Goal: Find specific page/section: Find specific page/section

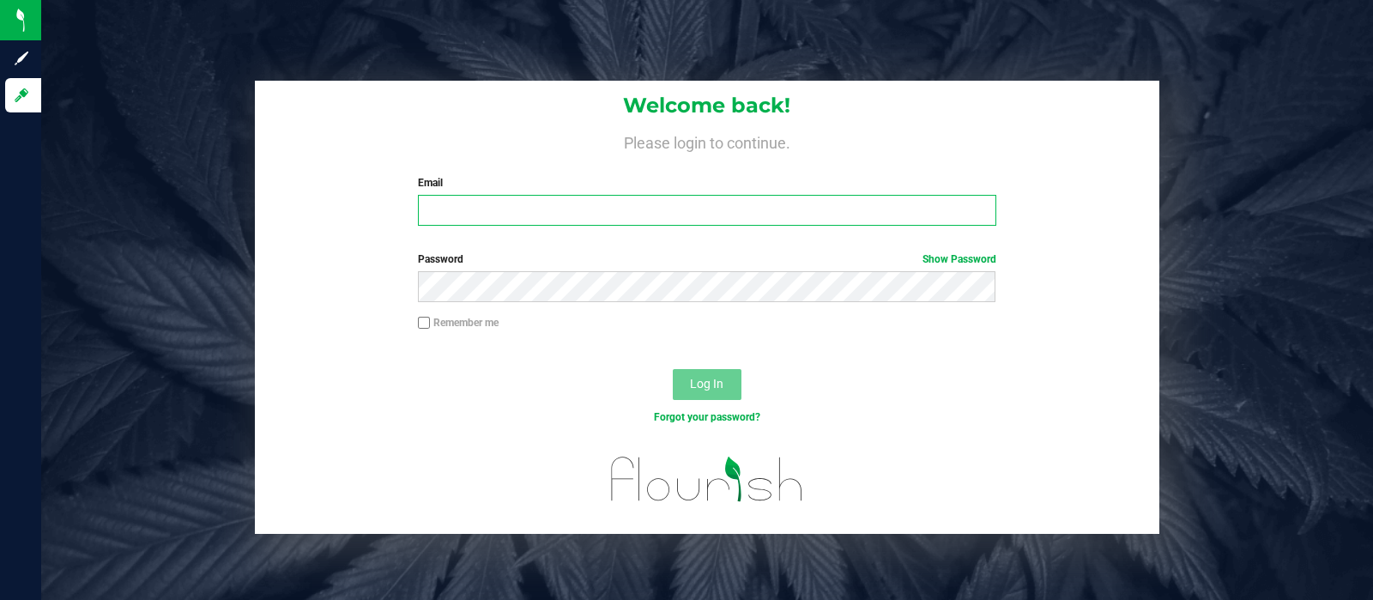
type input "hneeley@liveparallel.com"
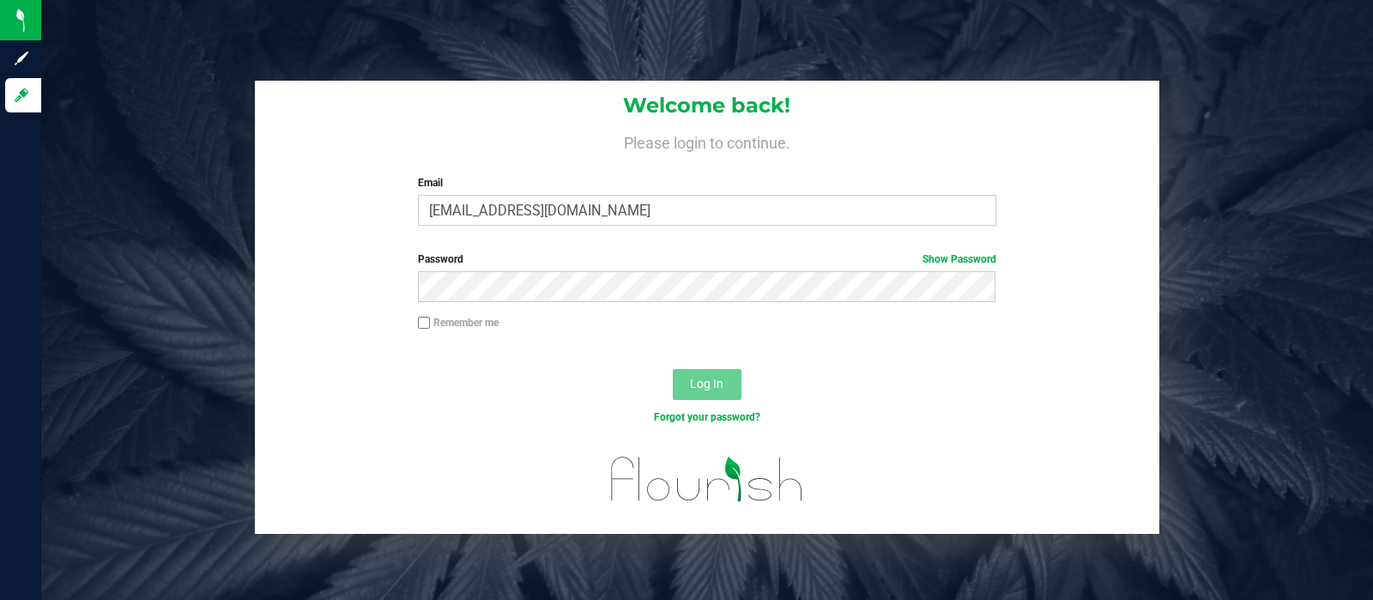
click at [424, 324] on input "Remember me" at bounding box center [424, 323] width 12 height 12
checkbox input "true"
click at [720, 378] on span "Log In" at bounding box center [706, 384] width 33 height 14
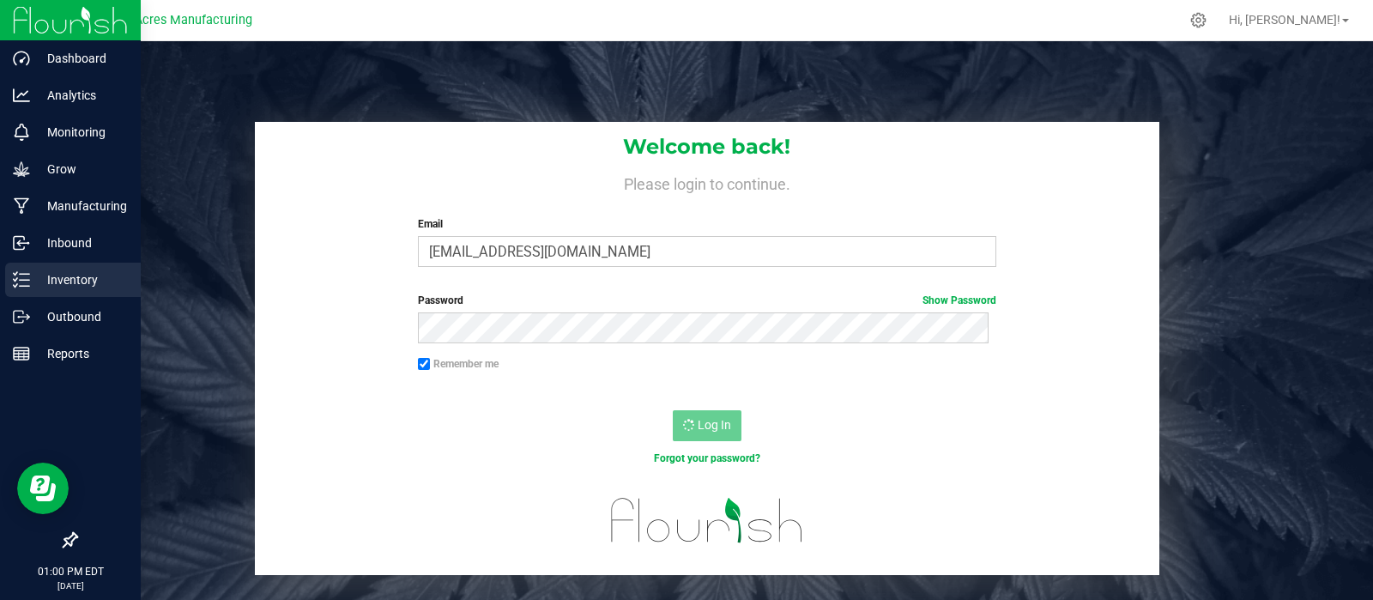
click at [78, 281] on p "Inventory" at bounding box center [81, 279] width 103 height 21
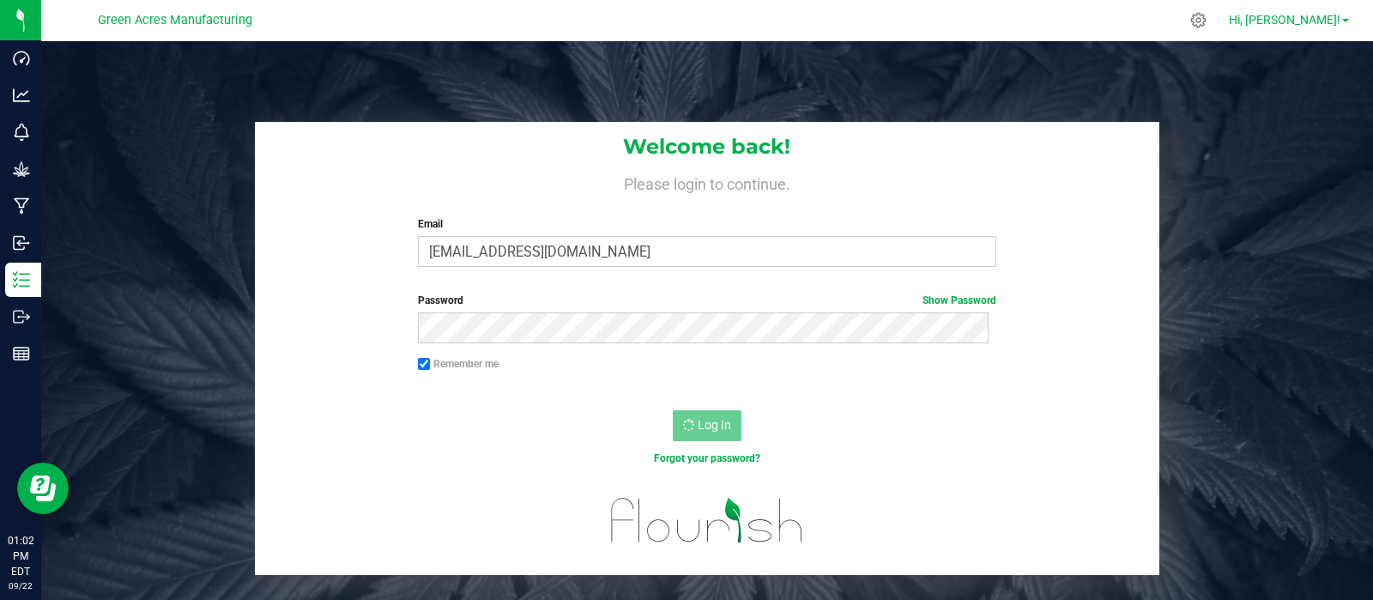
click at [1307, 13] on span "Hi, [PERSON_NAME]!" at bounding box center [1285, 20] width 112 height 14
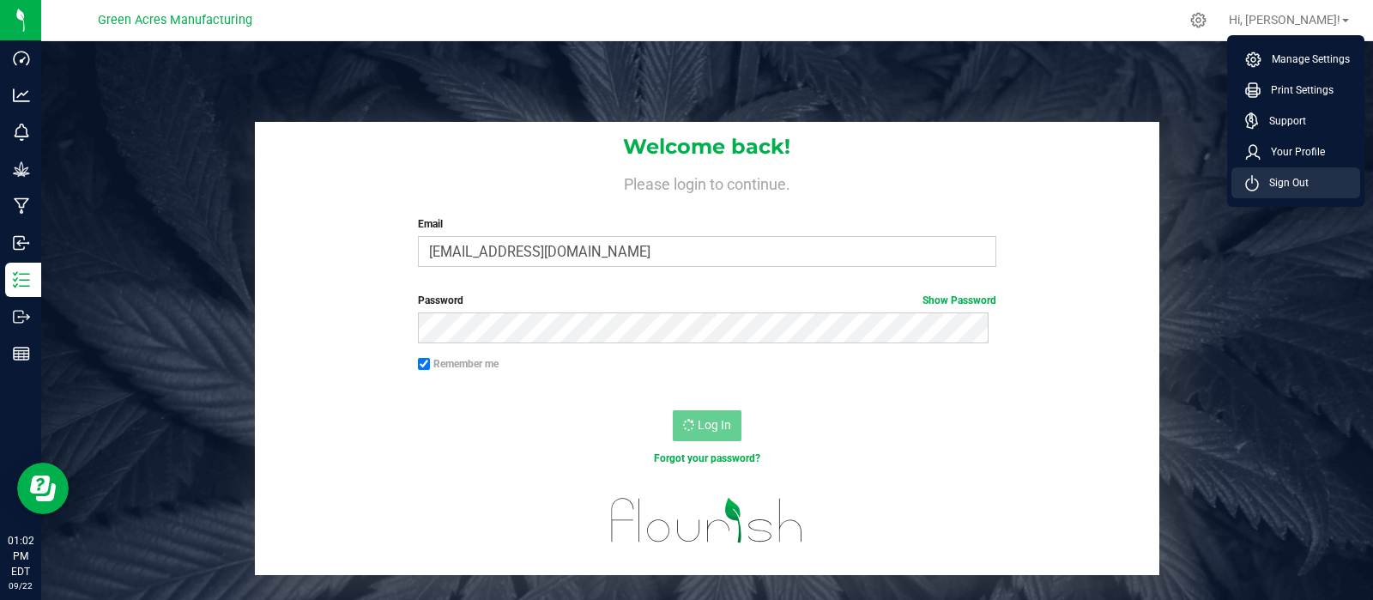
click at [1294, 178] on span "Sign Out" at bounding box center [1284, 182] width 50 height 17
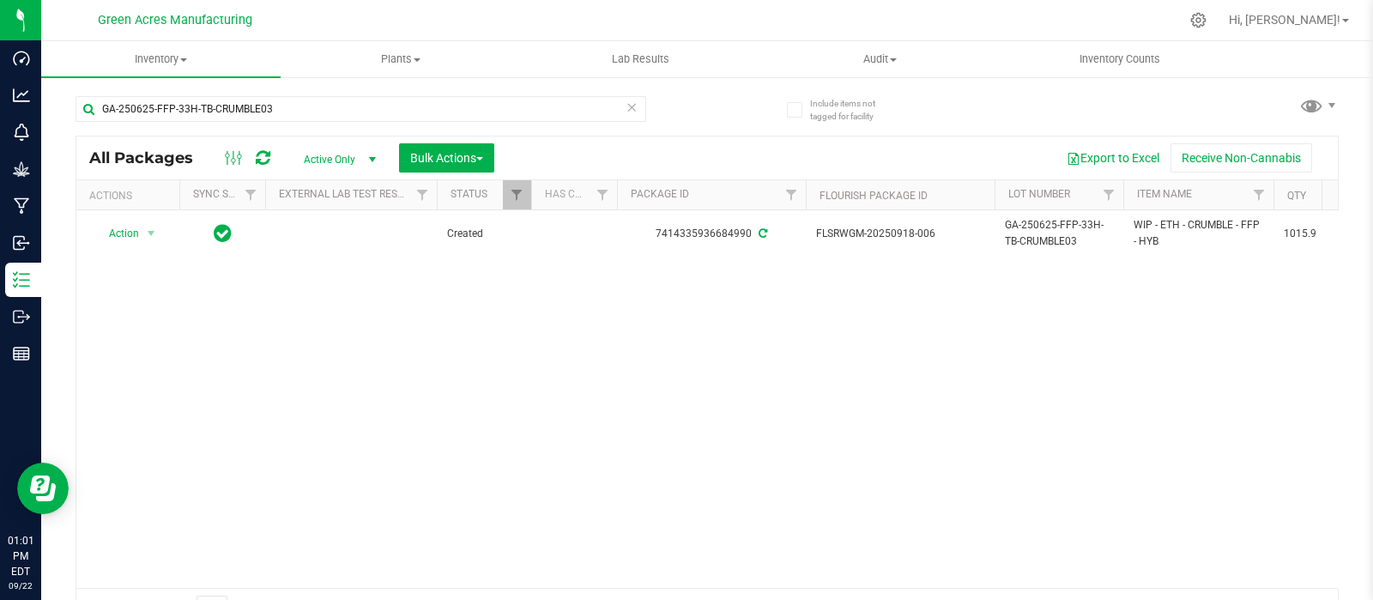
scroll to position [0, 628]
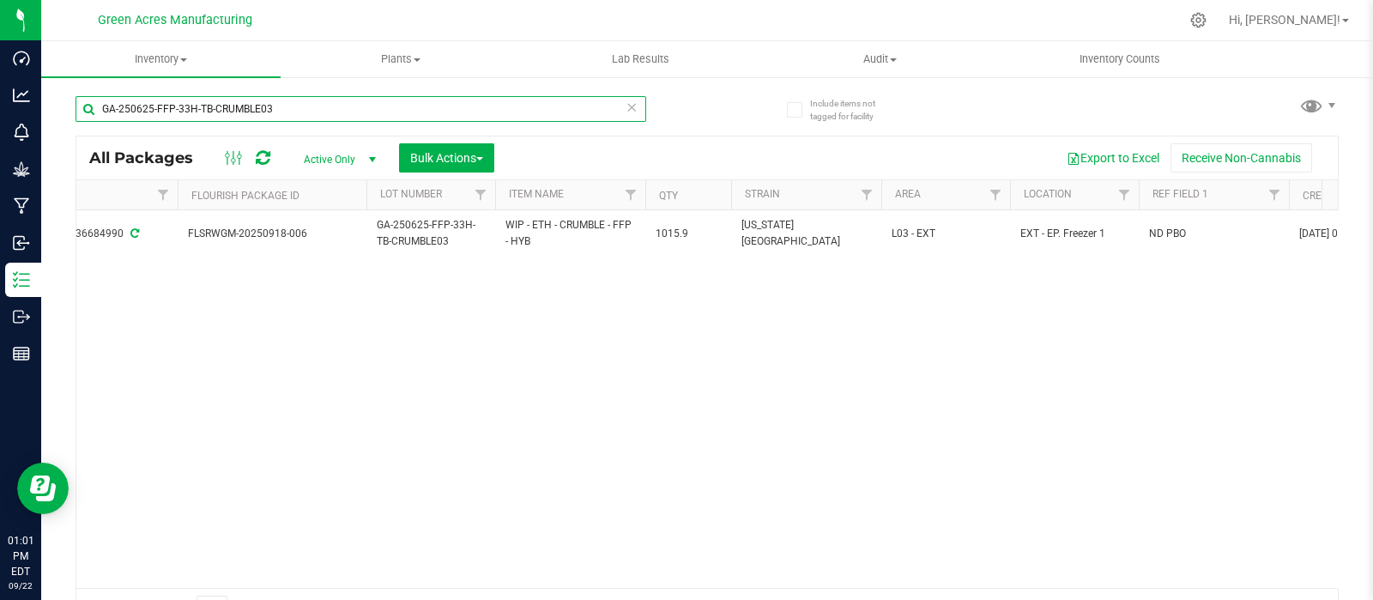
drag, startPoint x: 273, startPoint y: 111, endPoint x: 64, endPoint y: 118, distance: 208.6
click at [64, 118] on div "Include items not tagged for facility GA-250625-FFP-33H-TB-CRUMBLE03 All Packag…" at bounding box center [707, 337] width 1332 height 523
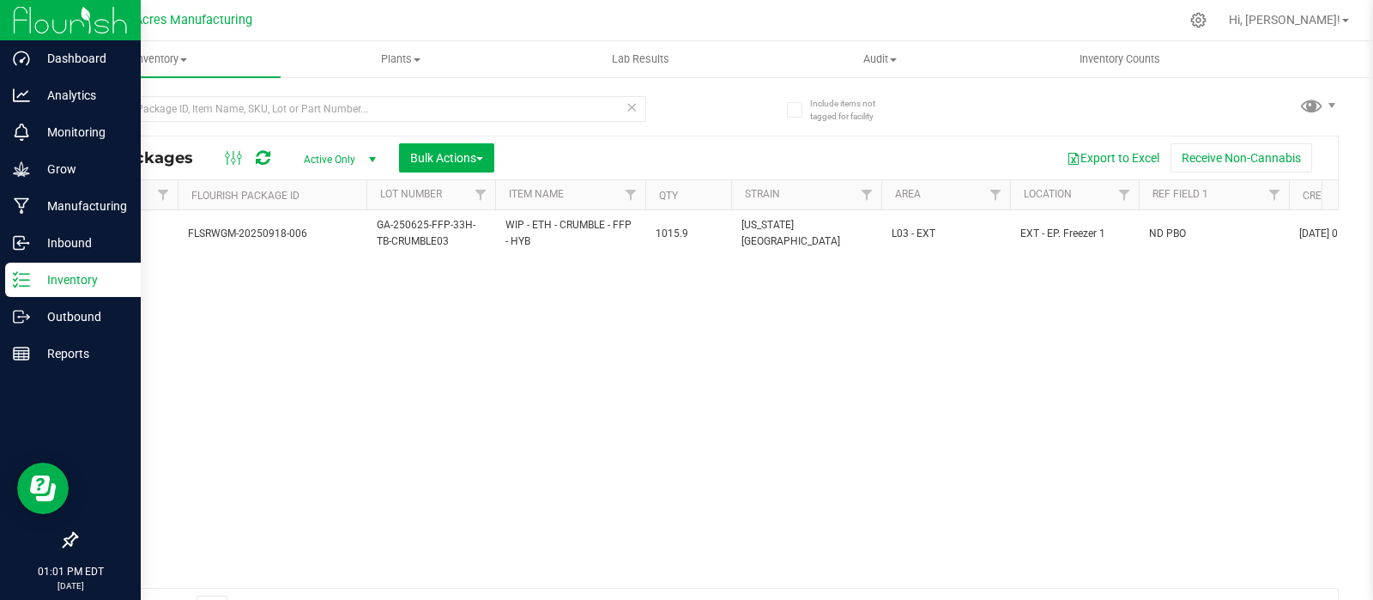
click at [73, 280] on p "Inventory" at bounding box center [81, 279] width 103 height 21
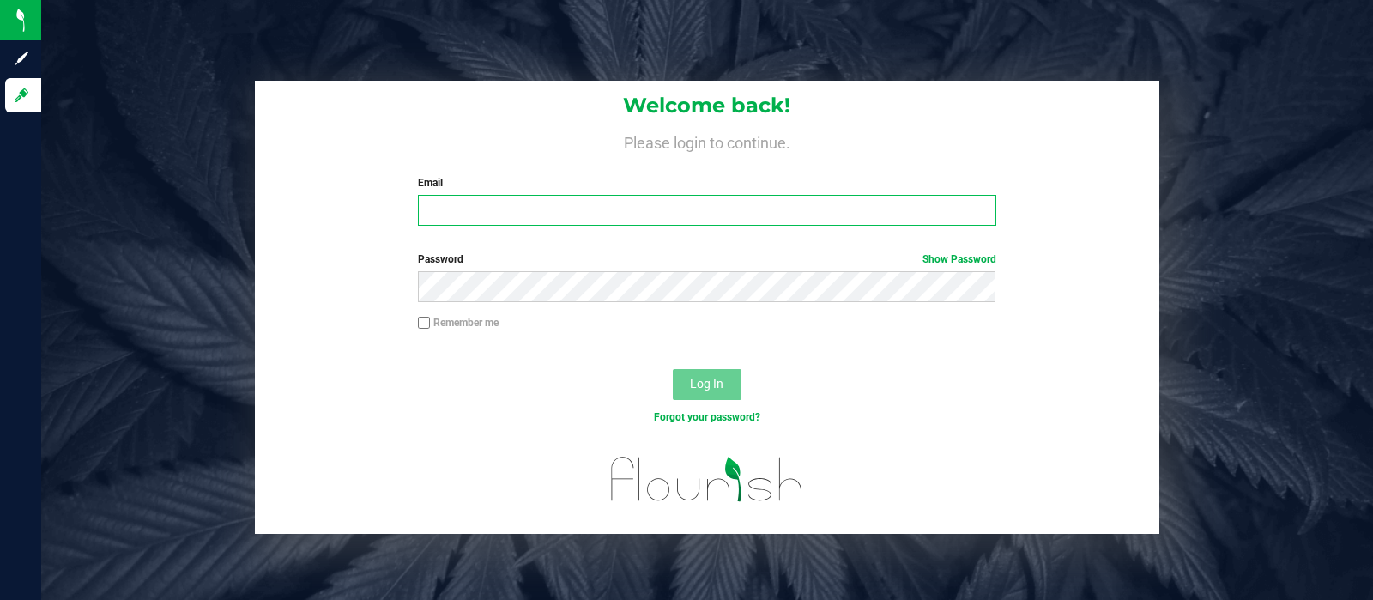
type input "[EMAIL_ADDRESS][DOMAIN_NAME]"
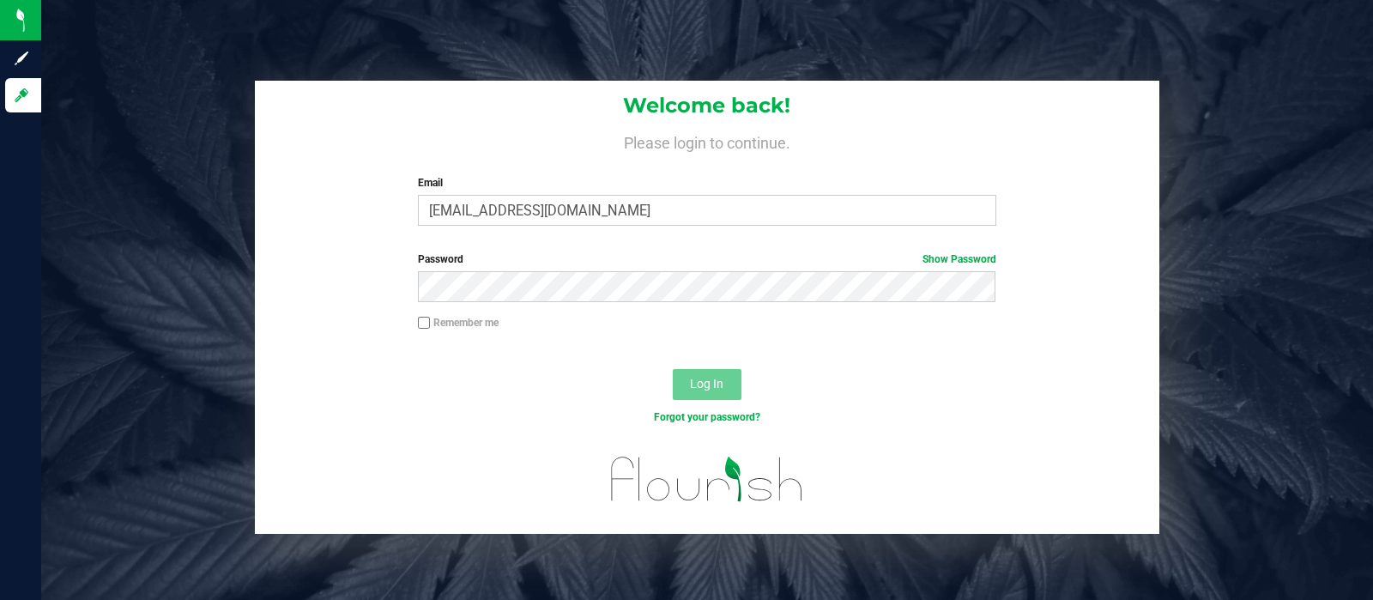
click at [426, 324] on input "Remember me" at bounding box center [424, 323] width 12 height 12
checkbox input "true"
click at [698, 385] on span "Log In" at bounding box center [706, 384] width 33 height 14
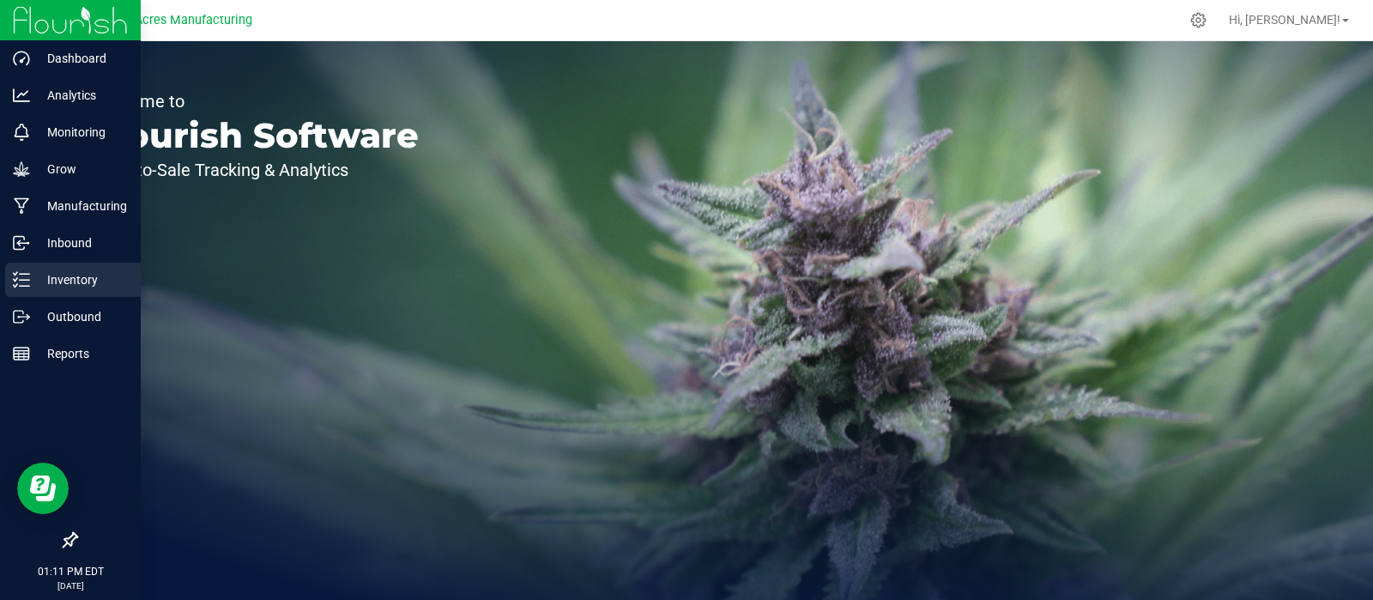
click at [65, 276] on p "Inventory" at bounding box center [81, 279] width 103 height 21
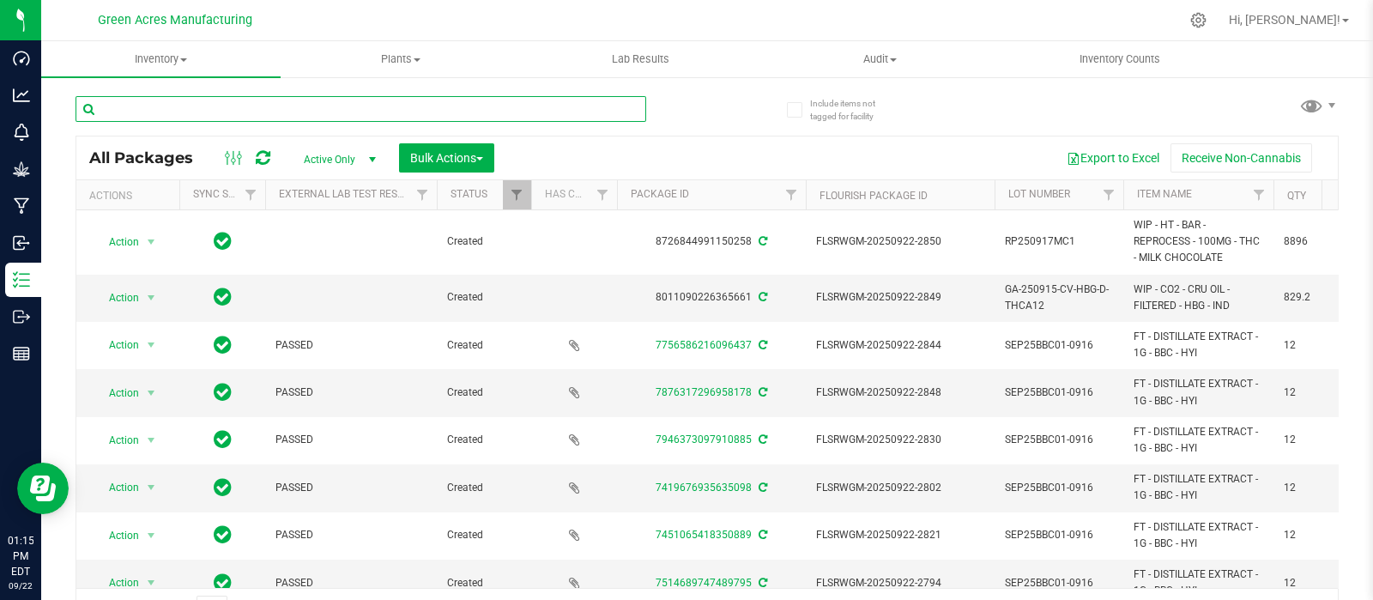
click at [196, 100] on input "text" at bounding box center [361, 109] width 571 height 26
paste input "GA-250625-FFP-33H-TB-CRUMBLE03"
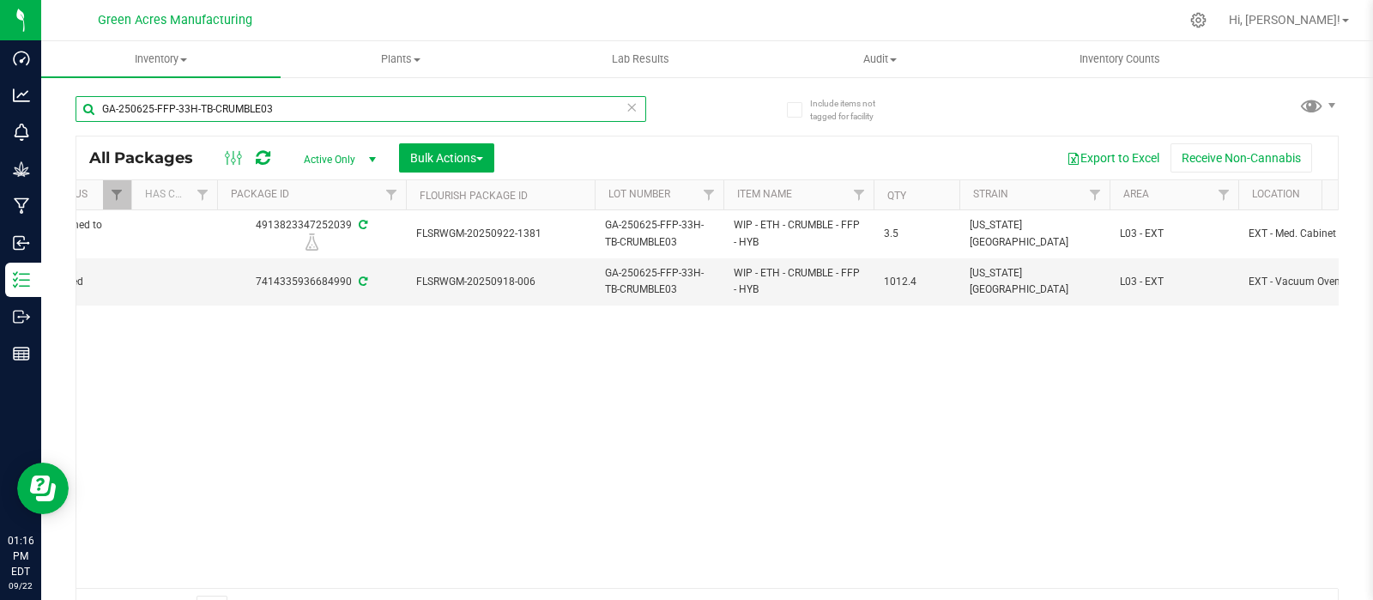
scroll to position [0, 214]
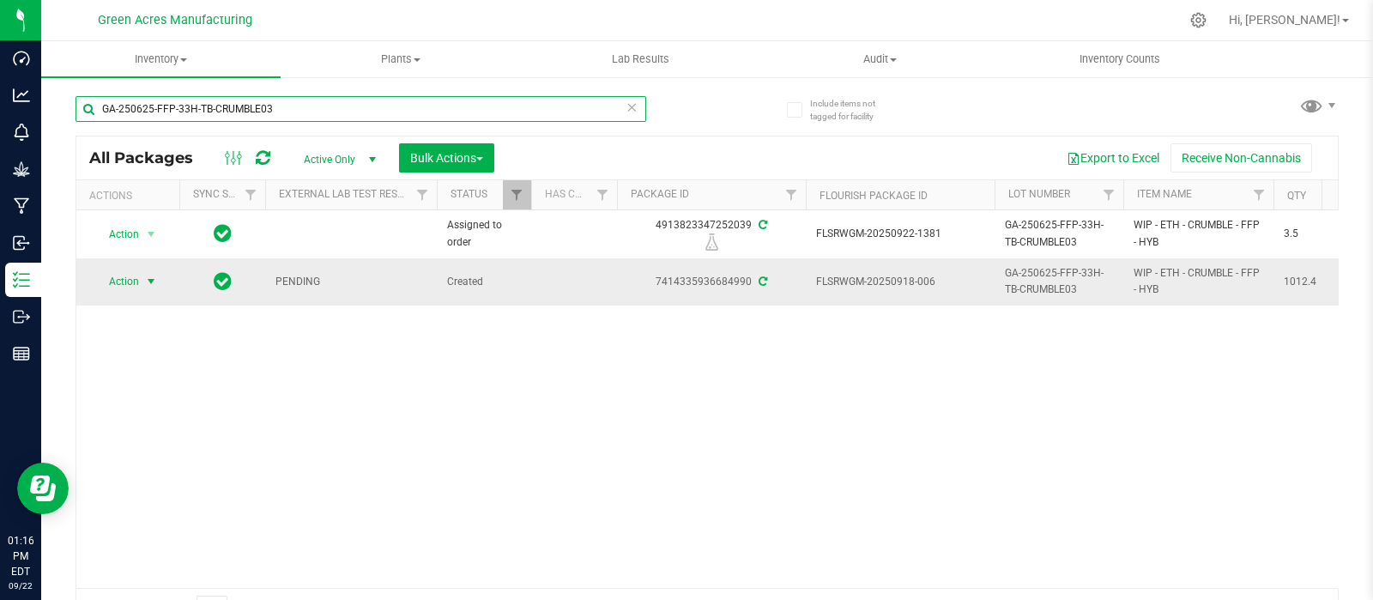
type input "GA-250625-FFP-33H-TB-CRUMBLE03"
click at [144, 276] on span "select" at bounding box center [151, 282] width 14 height 14
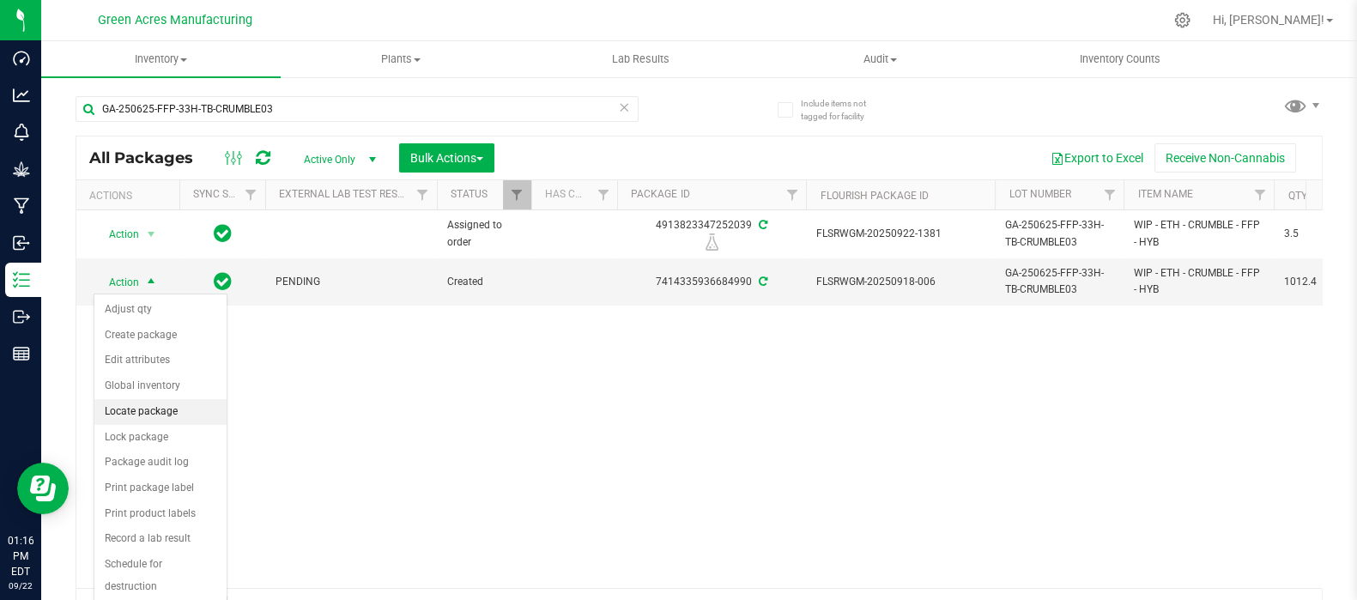
click at [147, 406] on li "Locate package" at bounding box center [160, 412] width 132 height 26
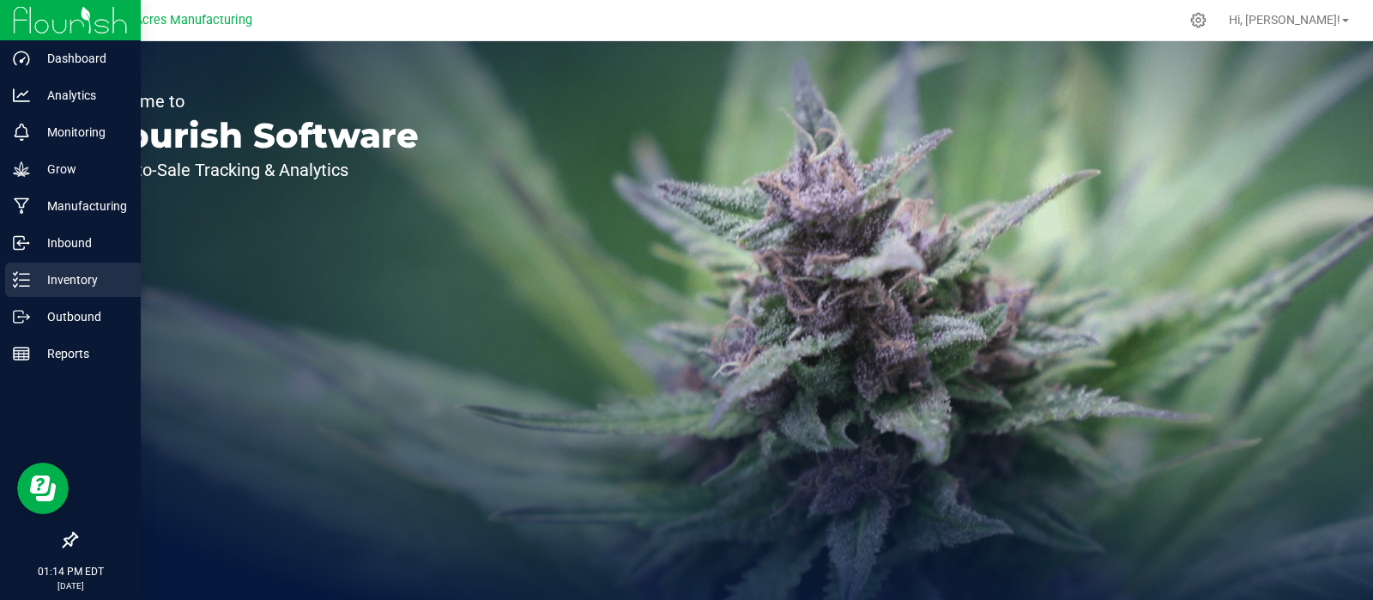
click at [62, 276] on p "Inventory" at bounding box center [81, 279] width 103 height 21
